Goal: Find contact information: Find contact information

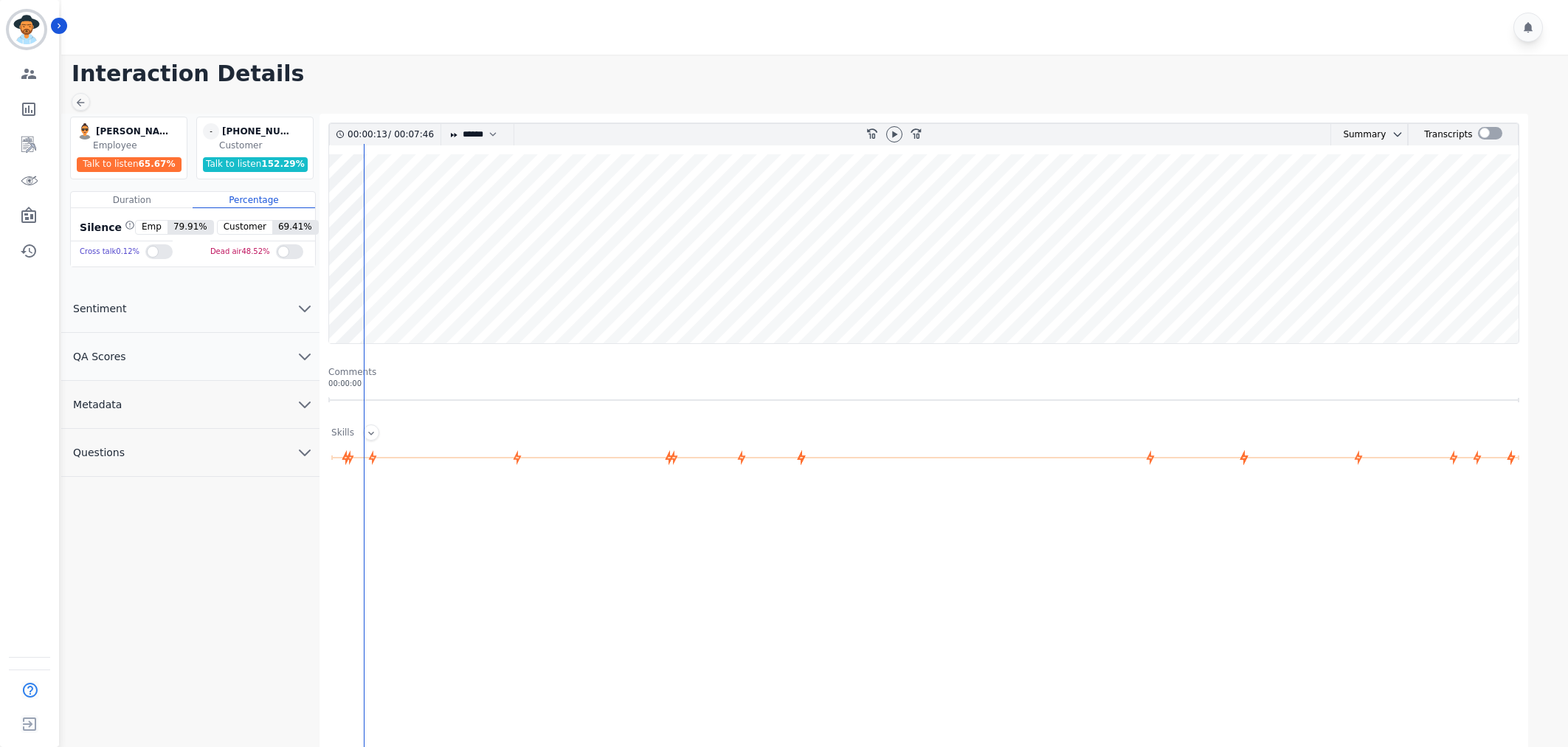
select select "****"
click at [891, 135] on icon at bounding box center [894, 135] width 12 height 12
click at [306, 353] on icon "chevron down" at bounding box center [304, 356] width 17 height 17
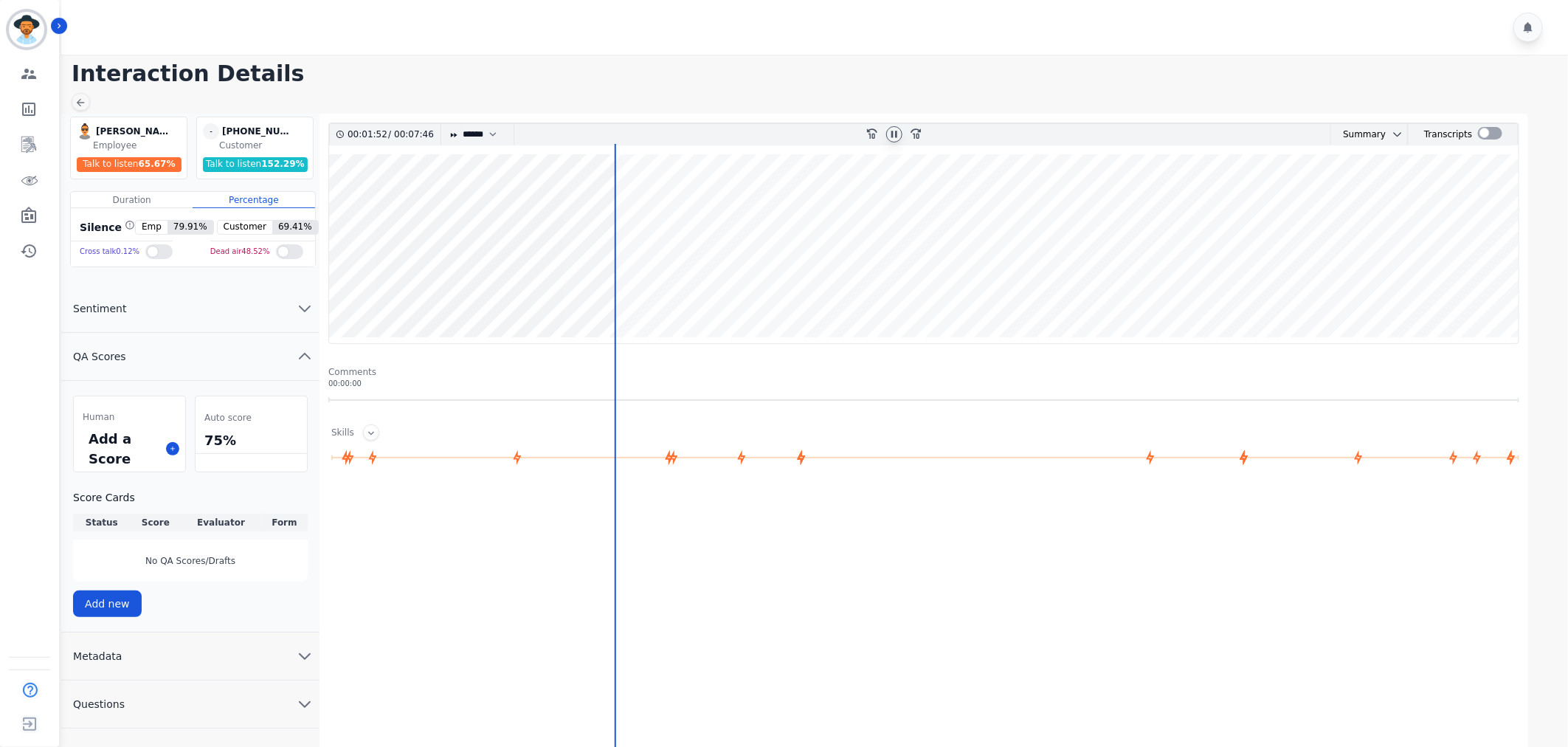
click at [306, 353] on icon "chevron up" at bounding box center [305, 356] width 10 height 5
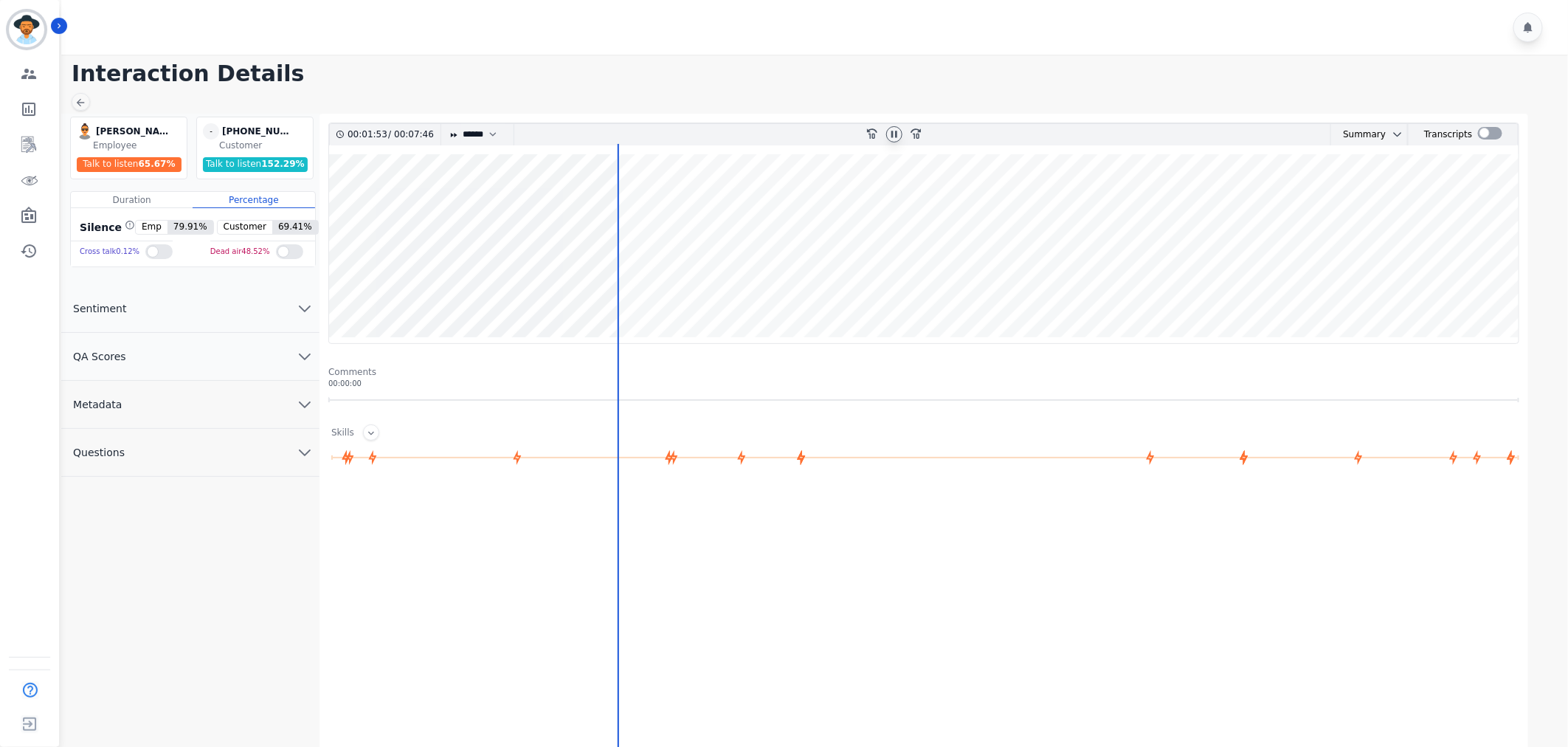
click at [297, 403] on icon "chevron down" at bounding box center [304, 404] width 17 height 17
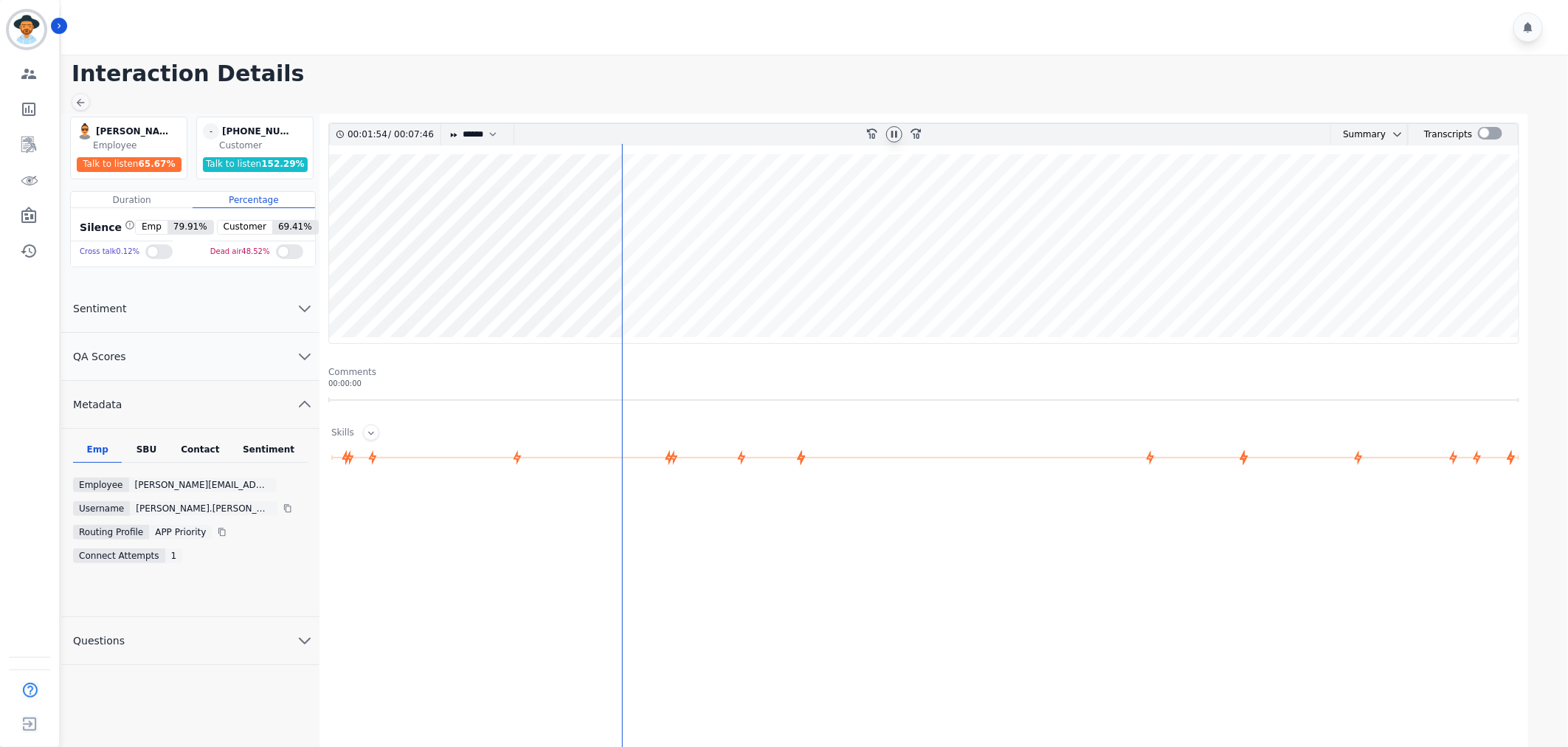
click at [297, 409] on icon "chevron up" at bounding box center [304, 404] width 17 height 17
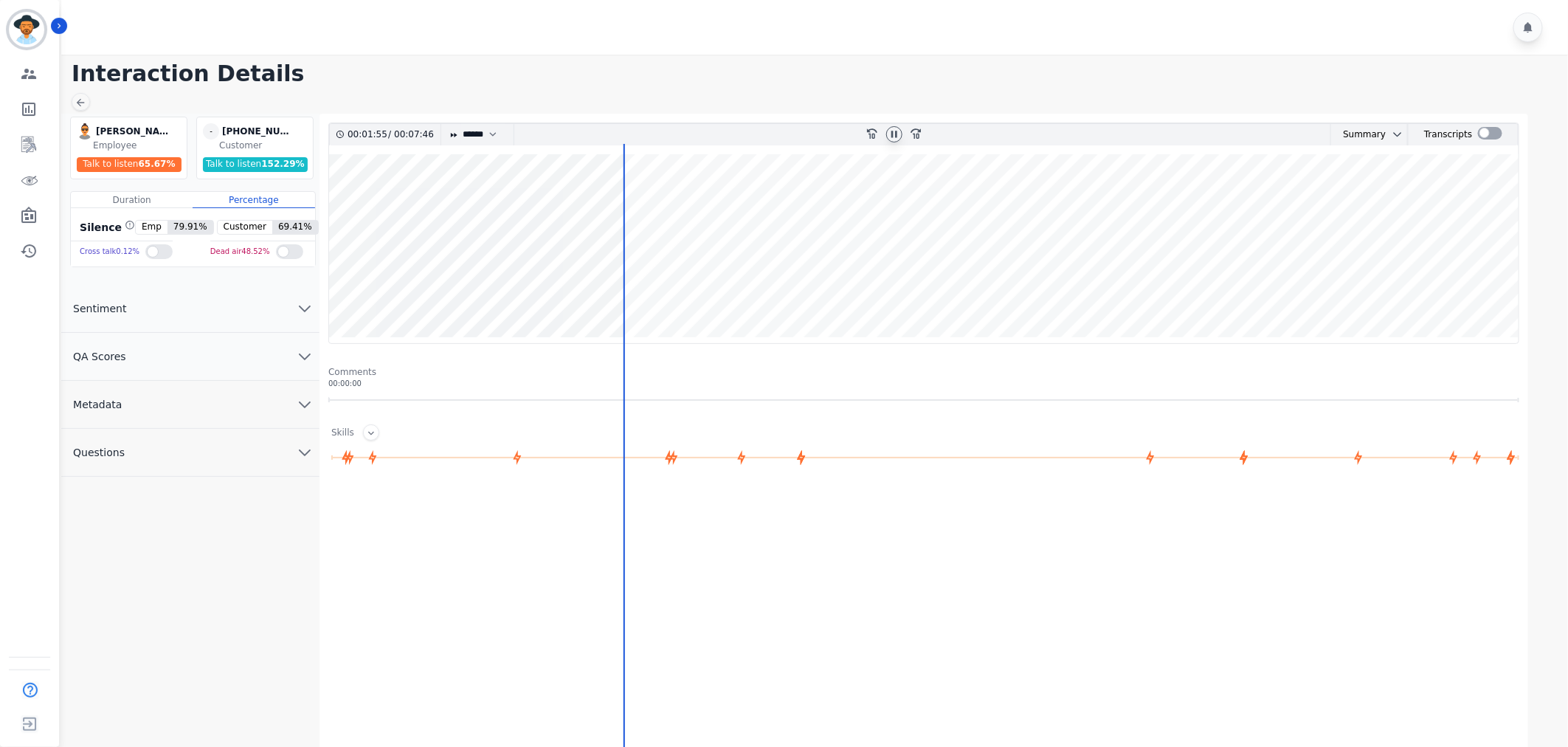
click at [285, 307] on button "Sentiment" at bounding box center [190, 309] width 258 height 48
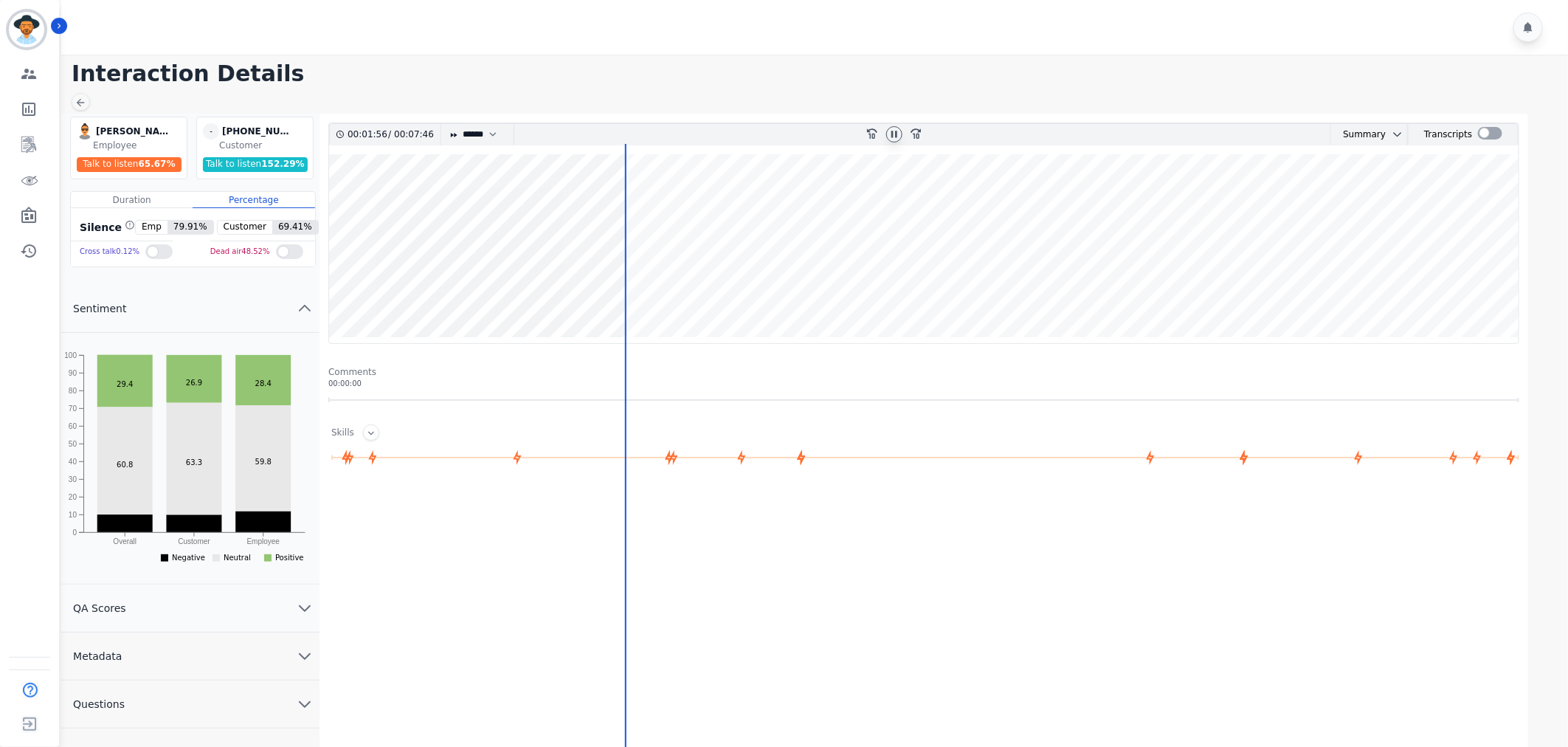
click at [285, 307] on button "Sentiment" at bounding box center [190, 309] width 258 height 48
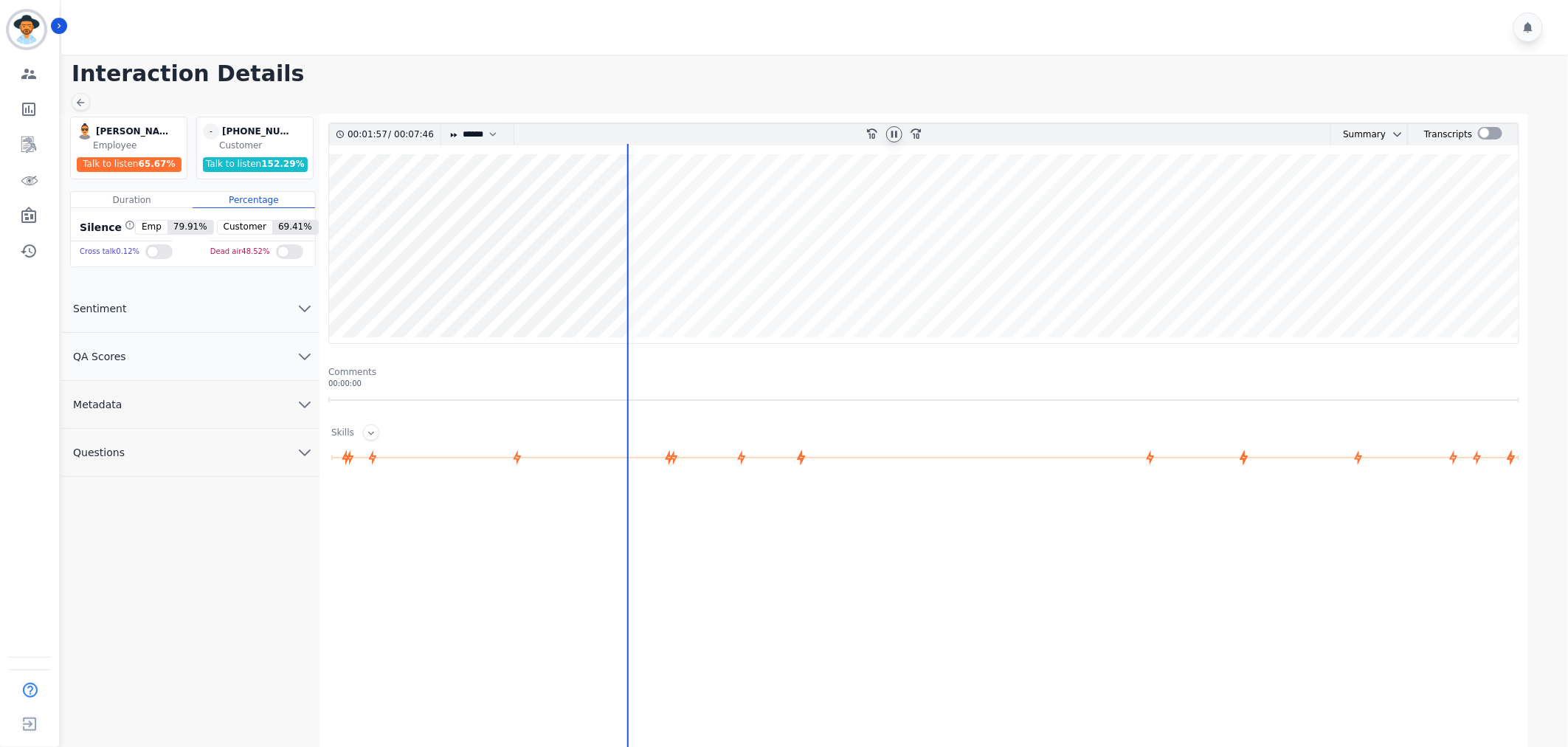
click at [306, 405] on icon "chevron down" at bounding box center [305, 405] width 10 height 5
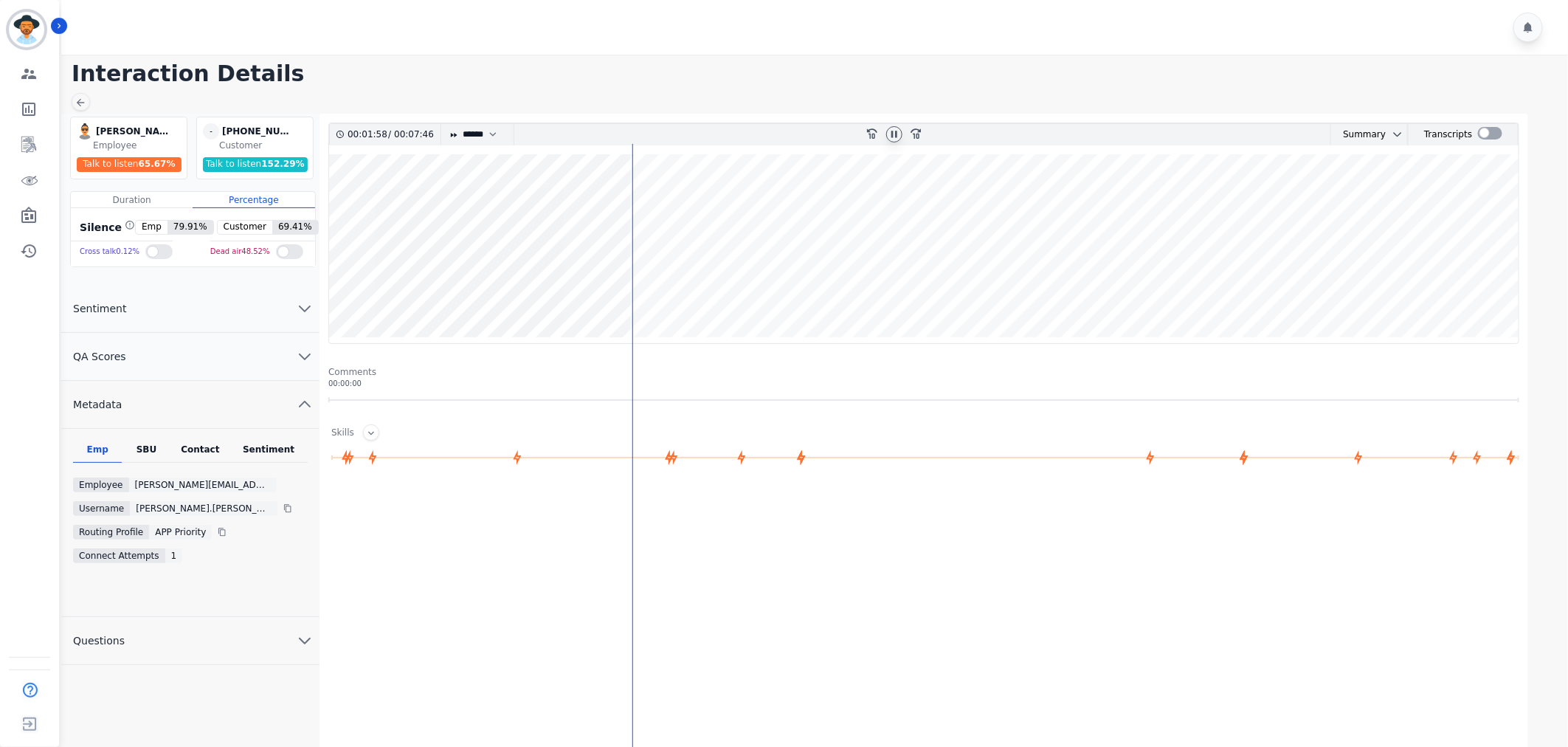
click at [290, 633] on button "Questions" at bounding box center [190, 641] width 258 height 48
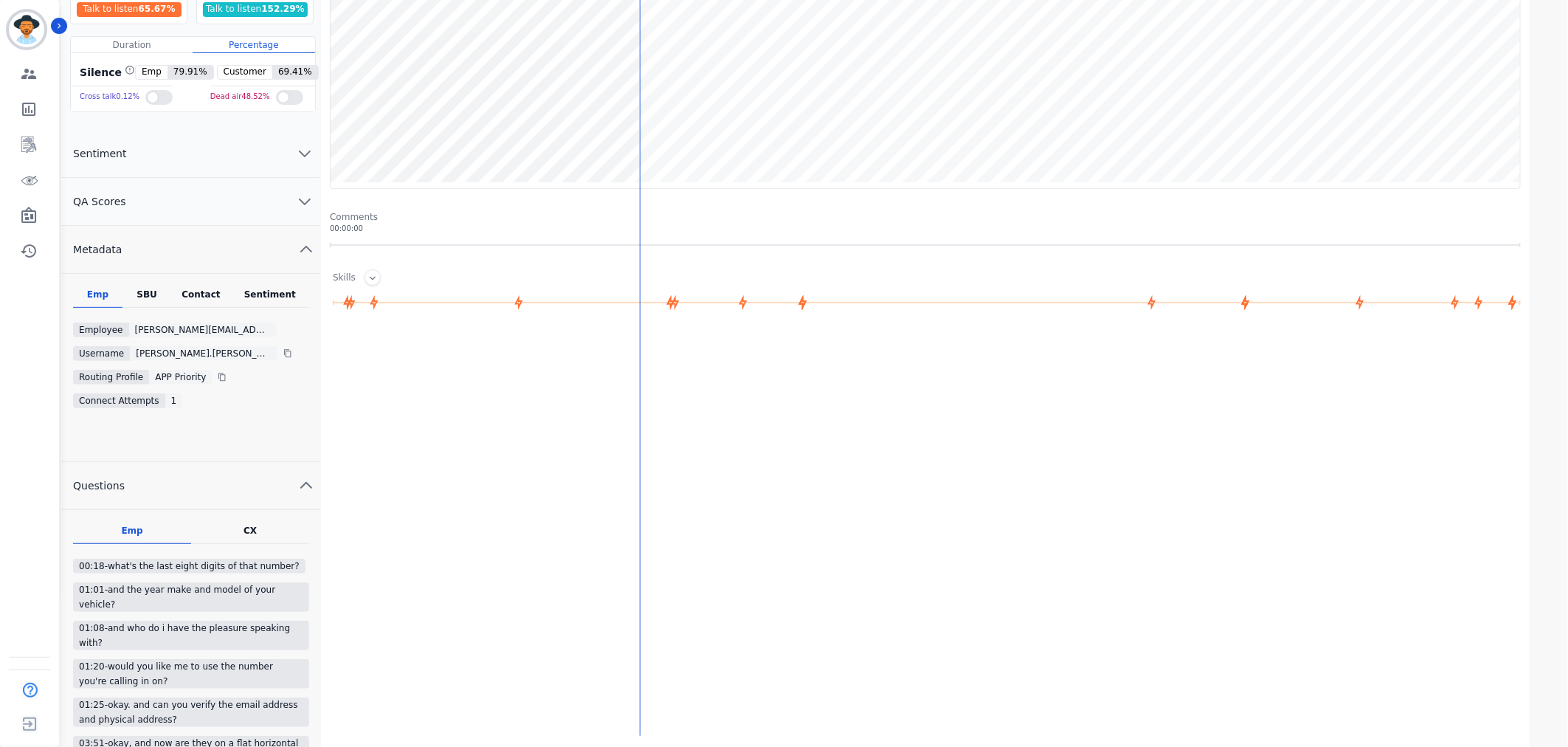
scroll to position [82, 0]
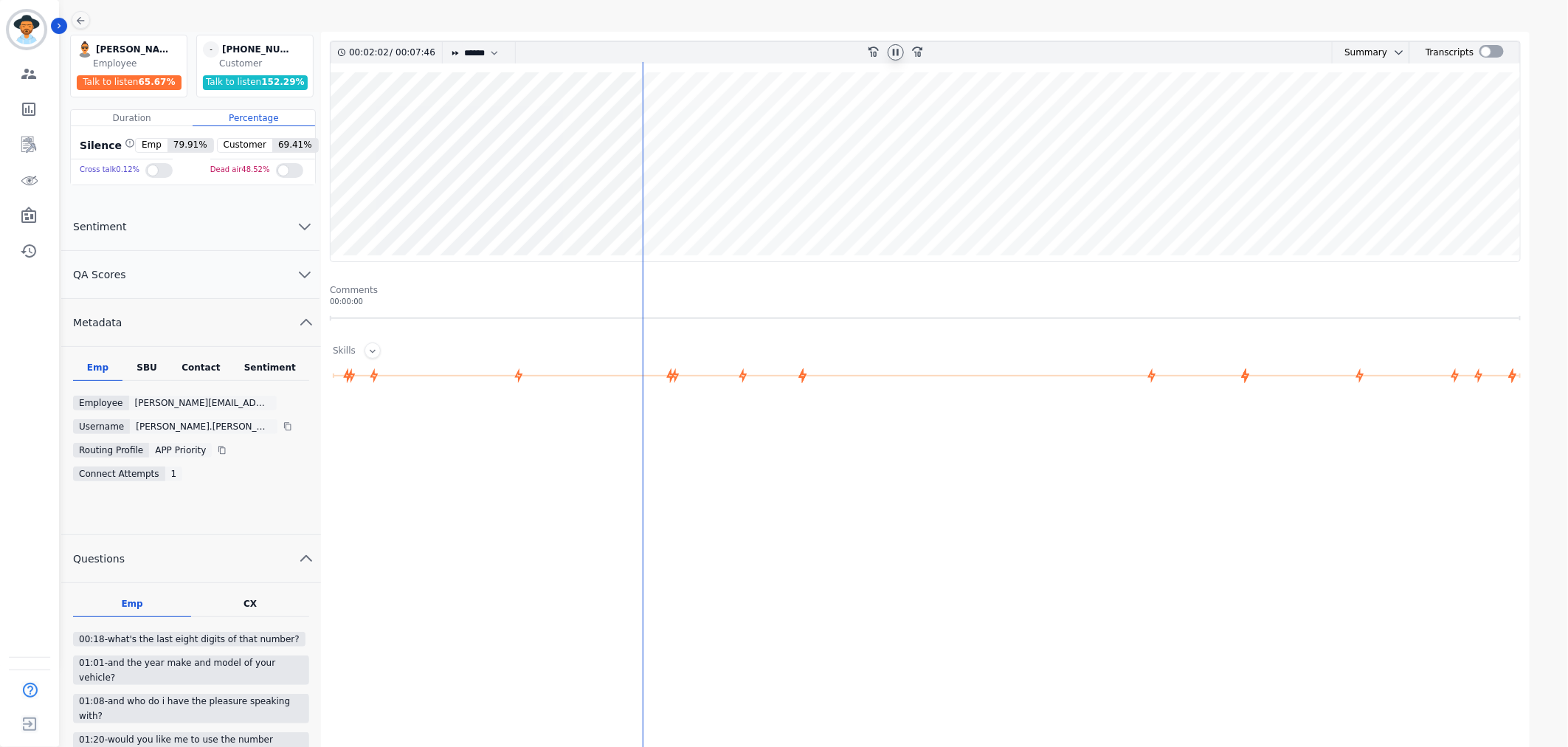
click at [189, 366] on div "Contact" at bounding box center [200, 371] width 59 height 19
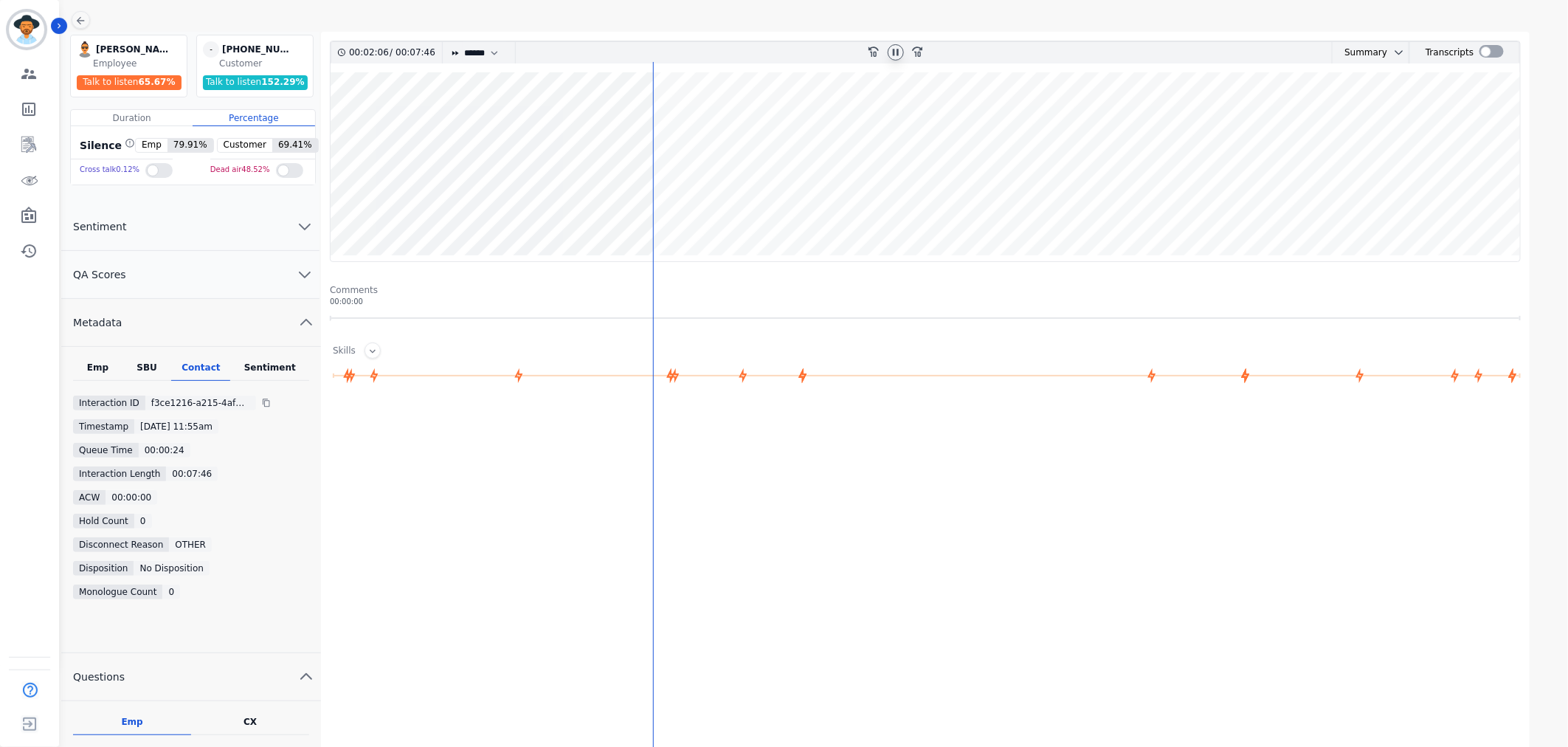
click at [271, 360] on div "Emp SBU Contact Sentiment Interaction ID f3ce1216-a215-4af1-966b-a5d33b922f86 T…" at bounding box center [191, 499] width 260 height 307
click at [267, 371] on div "Sentiment" at bounding box center [269, 371] width 79 height 19
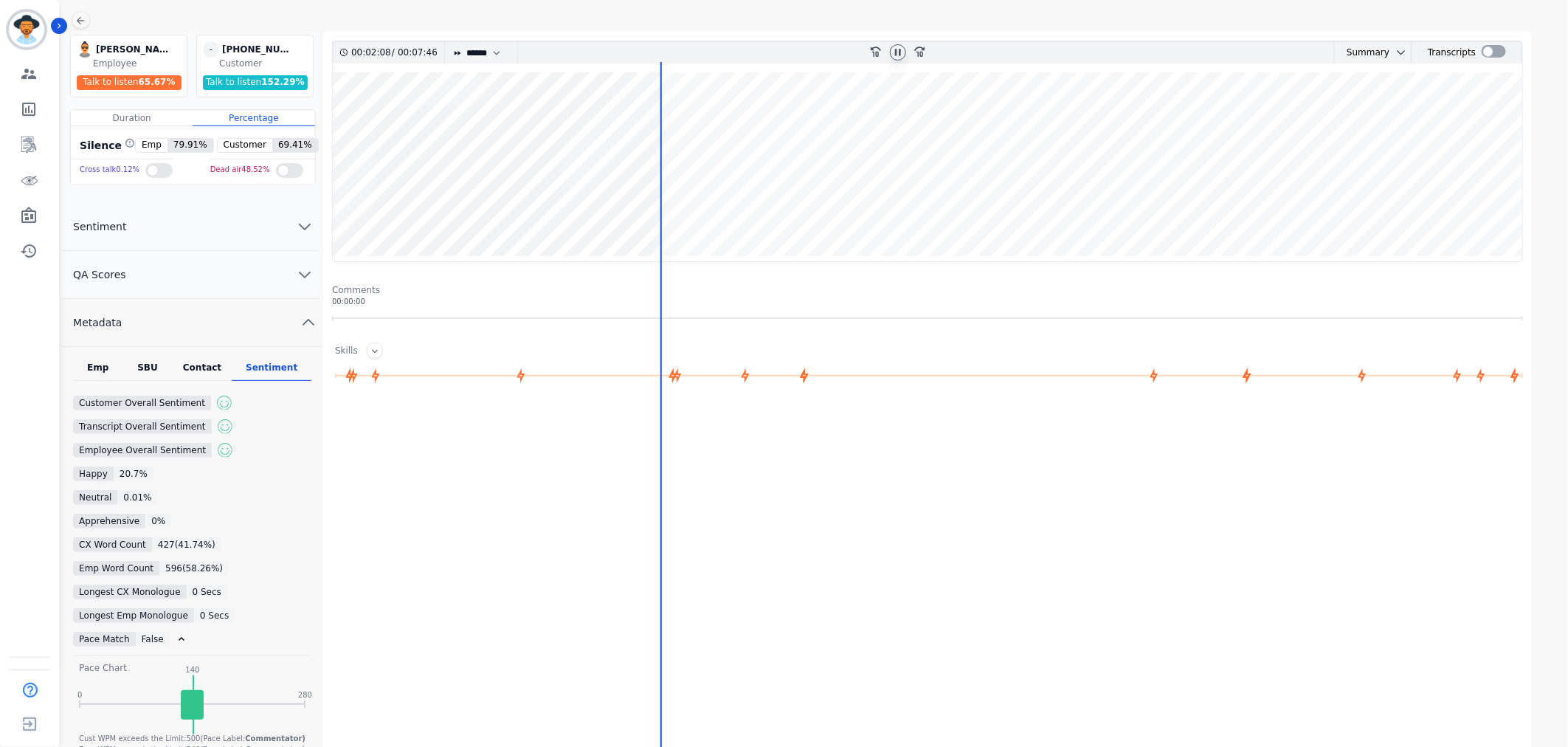
click at [101, 366] on div "Emp" at bounding box center [98, 371] width 50 height 19
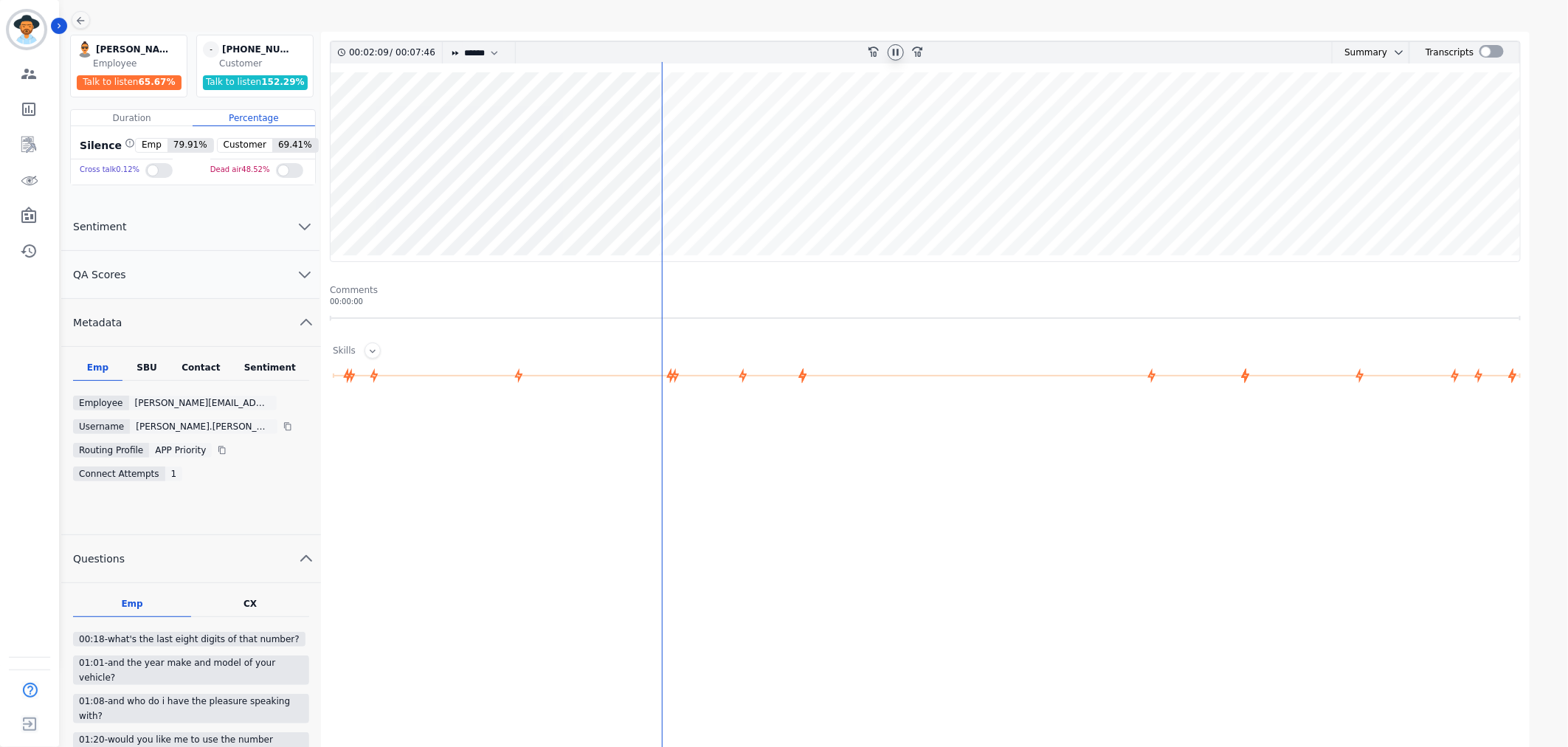
click at [155, 364] on div "SBU" at bounding box center [147, 371] width 50 height 19
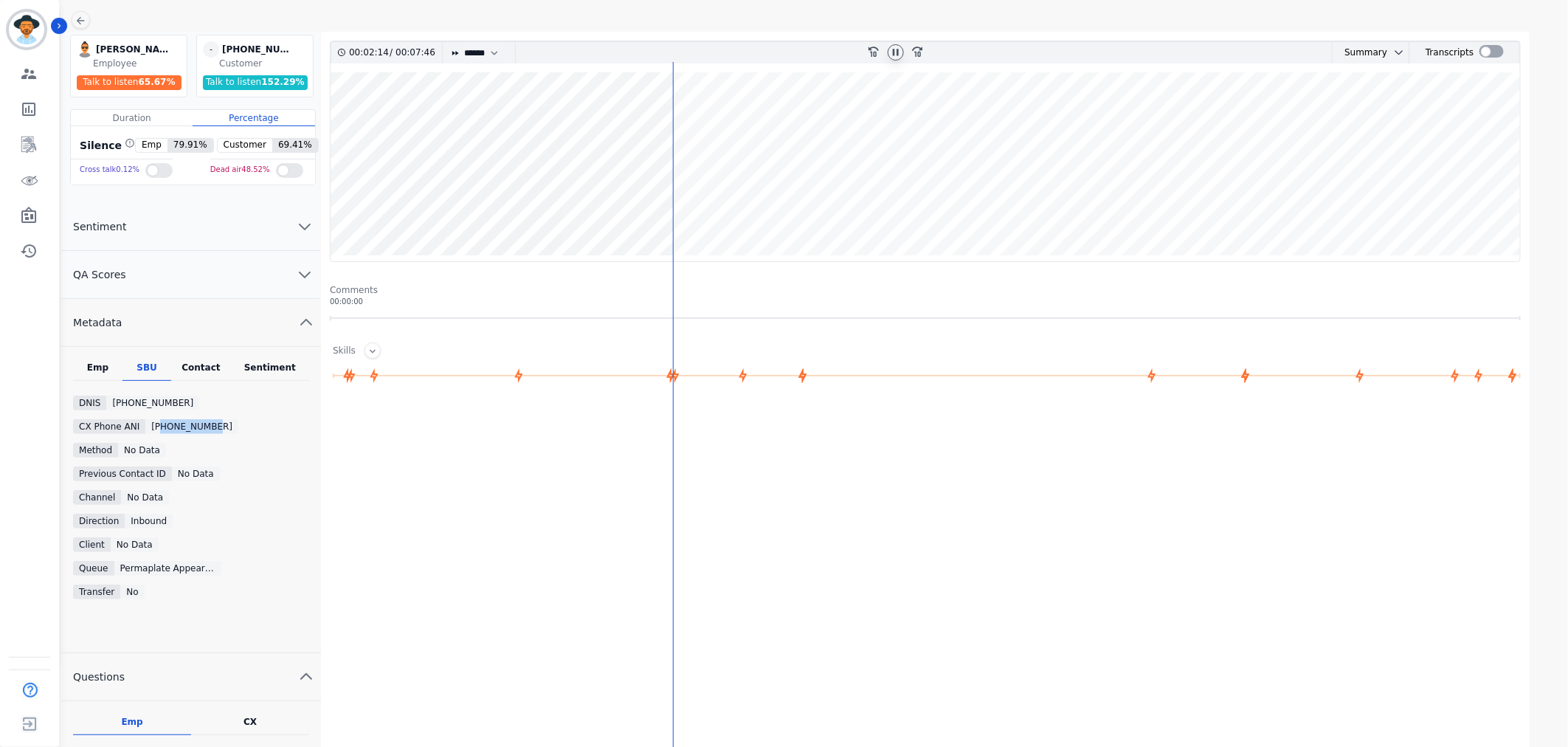
drag, startPoint x: 207, startPoint y: 426, endPoint x: 155, endPoint y: 425, distance: 52.0
click at [155, 425] on div "[PHONE_NUMBER]" at bounding box center [192, 427] width 93 height 15
copy div "9152442437"
click at [1055, 119] on wave at bounding box center [925, 166] width 1189 height 189
click at [901, 57] on icon at bounding box center [895, 52] width 12 height 12
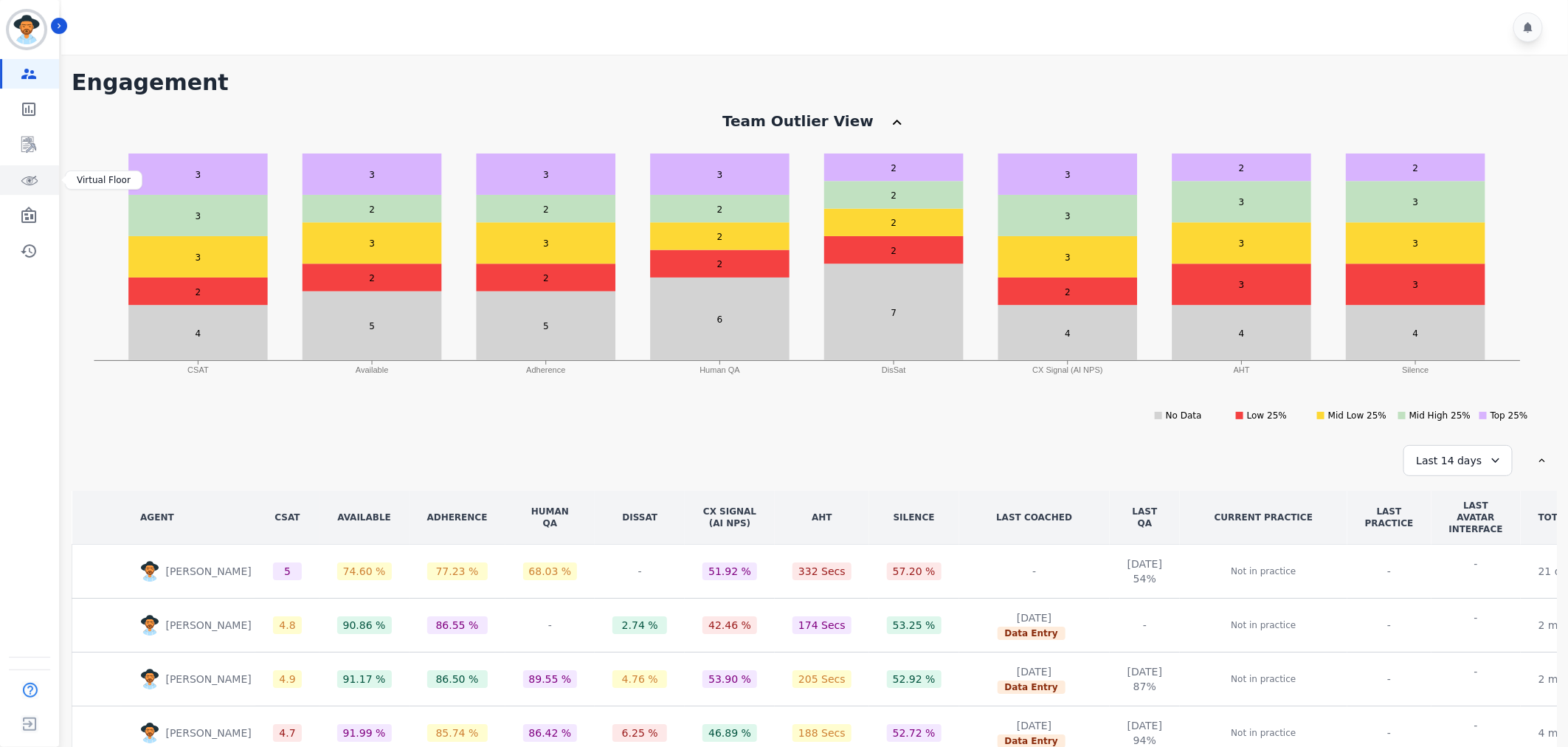
click at [15, 172] on link "Sidebar" at bounding box center [31, 180] width 56 height 30
